Goal: Find specific page/section: Find specific page/section

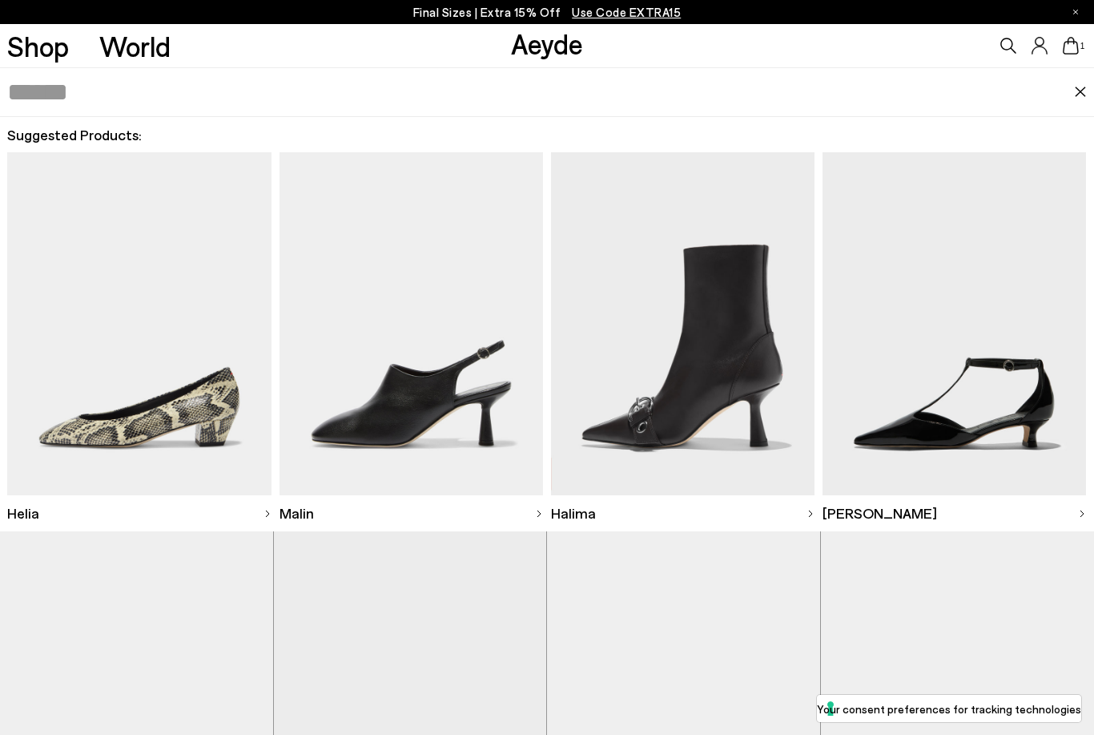
scroll to position [338, 0]
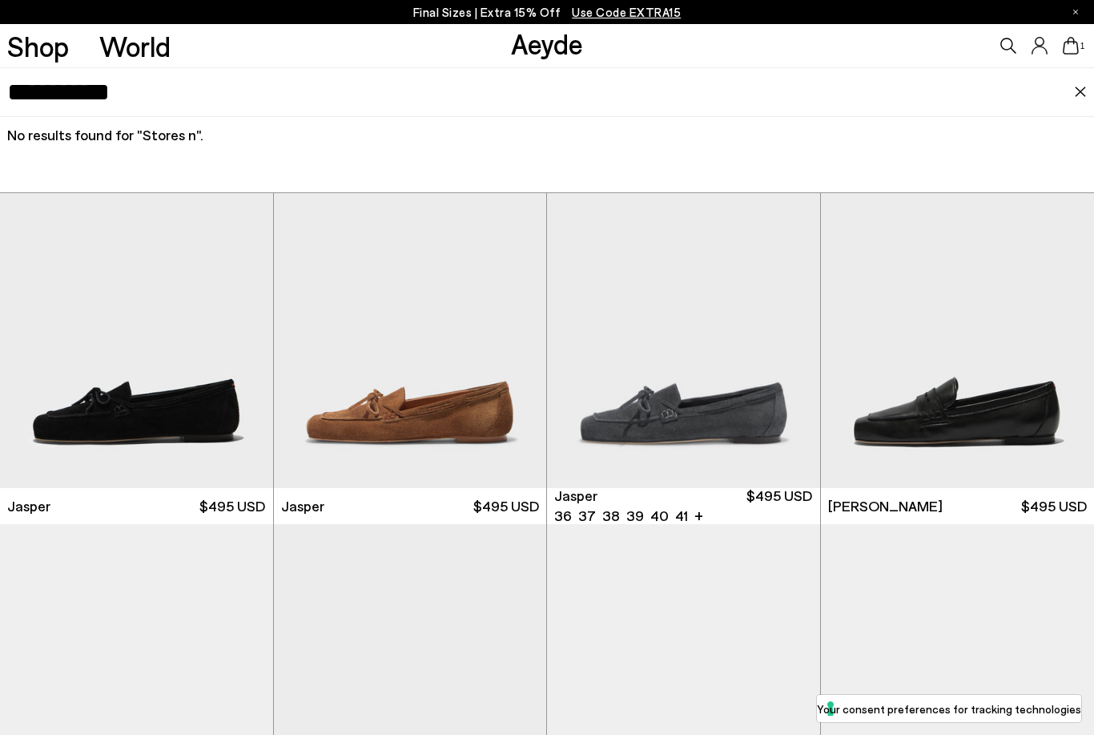
type input "**********"
